Goal: Information Seeking & Learning: Check status

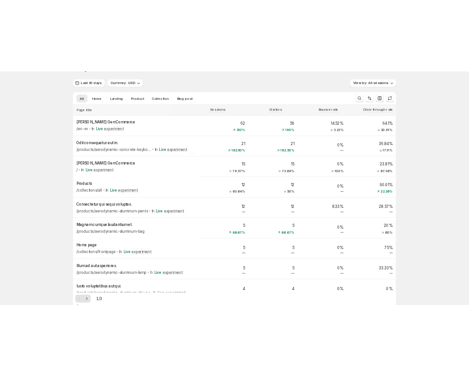
scroll to position [45, 0]
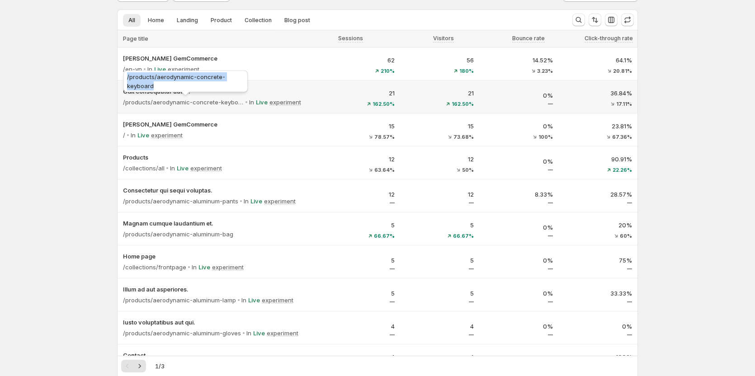
copy span "/products/aerodynamic-concrete-keyboard"
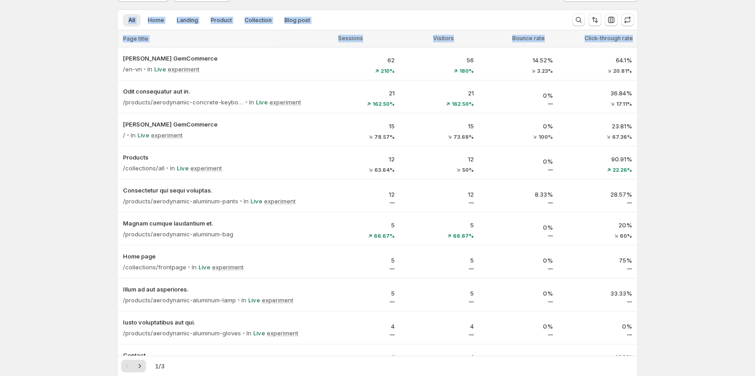
drag, startPoint x: 175, startPoint y: 87, endPoint x: 93, endPoint y: 84, distance: 81.9
click at [71, 83] on div "Analytics. This page is ready Analytics Last 30 days Currency: USD View by: All…" at bounding box center [377, 366] width 755 height 822
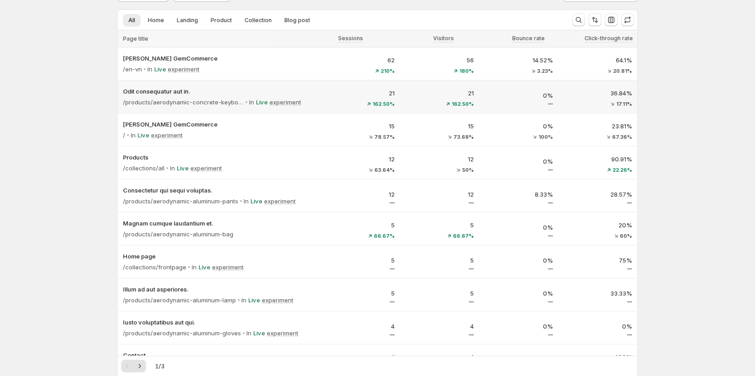
click at [342, 94] on p "21" at bounding box center [361, 93] width 68 height 9
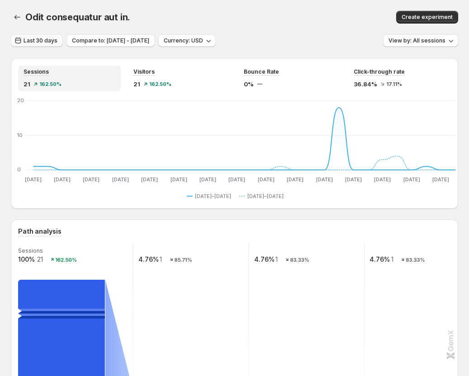
click at [39, 37] on button "Last 30 days" at bounding box center [37, 40] width 52 height 13
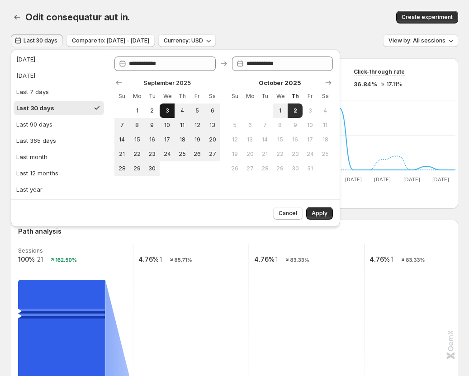
click at [166, 109] on span "3" at bounding box center [167, 110] width 8 height 7
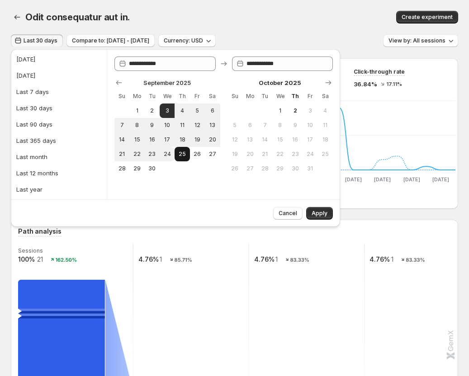
drag, startPoint x: 165, startPoint y: 151, endPoint x: 179, endPoint y: 152, distance: 14.1
click at [165, 151] on span "24" at bounding box center [167, 154] width 8 height 7
type input "**********"
click at [321, 214] on span "Apply" at bounding box center [320, 213] width 16 height 7
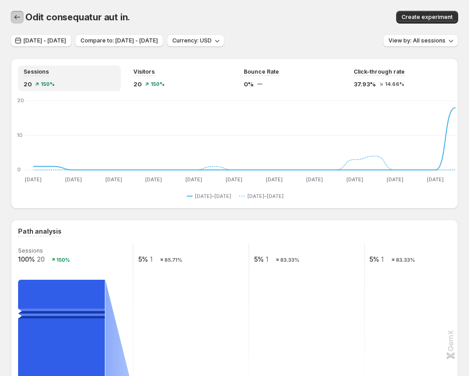
drag, startPoint x: 16, startPoint y: 15, endPoint x: 264, endPoint y: 130, distance: 273.0
click at [16, 15] on icon "button" at bounding box center [17, 17] width 9 height 9
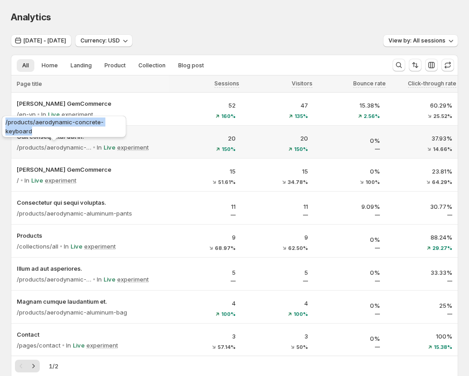
copy span "/products/aerodynamic-concrete-keyboard"
drag, startPoint x: 70, startPoint y: 132, endPoint x: 3, endPoint y: 125, distance: 66.8
click at [3, 125] on div "/products/aerodynamic-concrete-keyboard" at bounding box center [64, 128] width 128 height 29
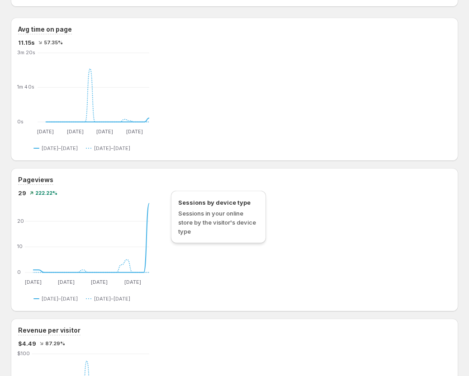
scroll to position [452, 0]
